Goal: Task Accomplishment & Management: Use online tool/utility

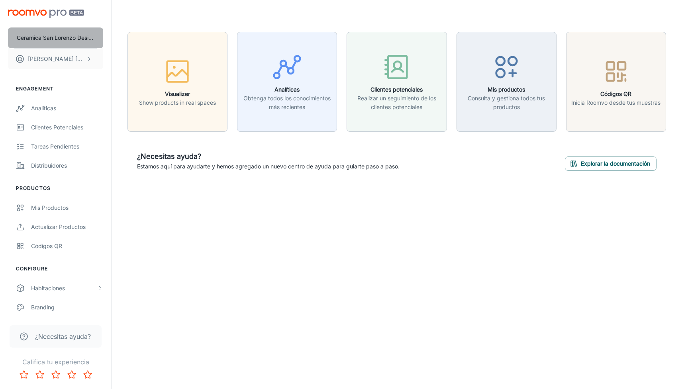
click at [54, 38] on p "Ceramica San Lorenzo Design" at bounding box center [56, 37] width 78 height 9
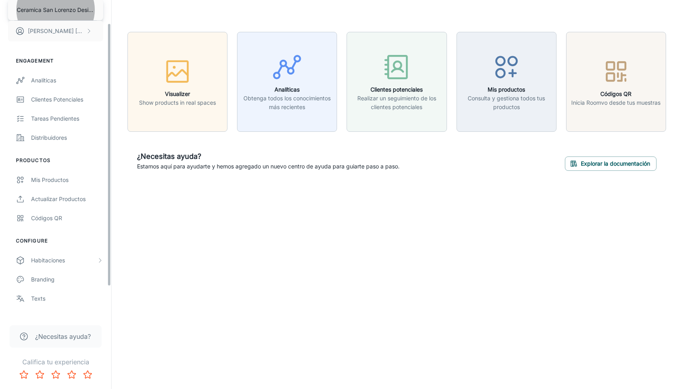
scroll to position [63, 0]
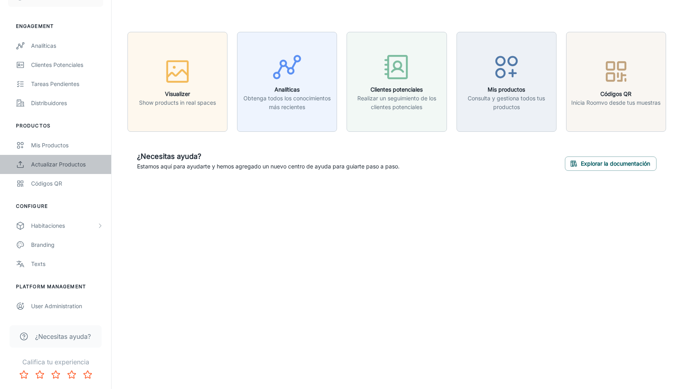
click at [50, 165] on div "Actualizar productos" at bounding box center [67, 164] width 72 height 9
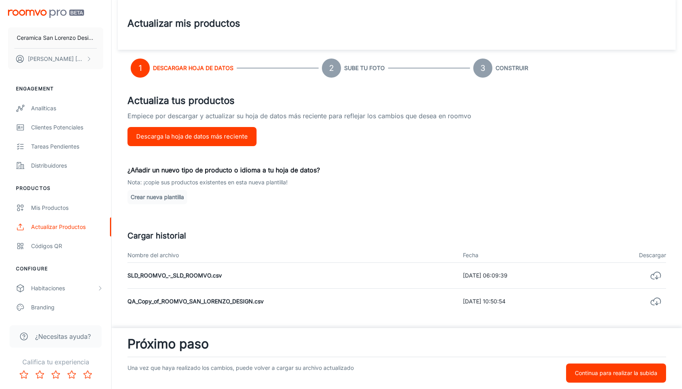
scroll to position [41, 0]
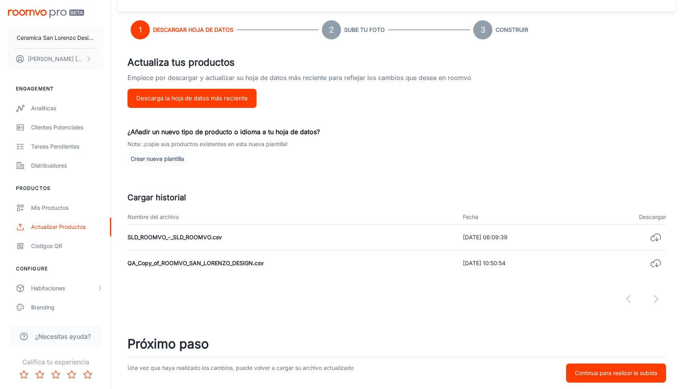
click at [598, 378] on button "Continua para realizar la subida" at bounding box center [616, 373] width 100 height 19
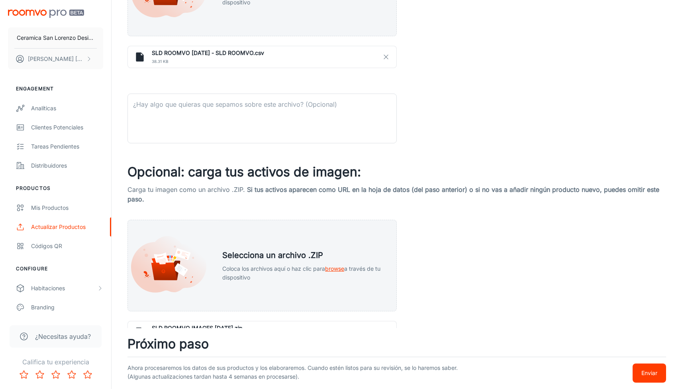
scroll to position [300, 0]
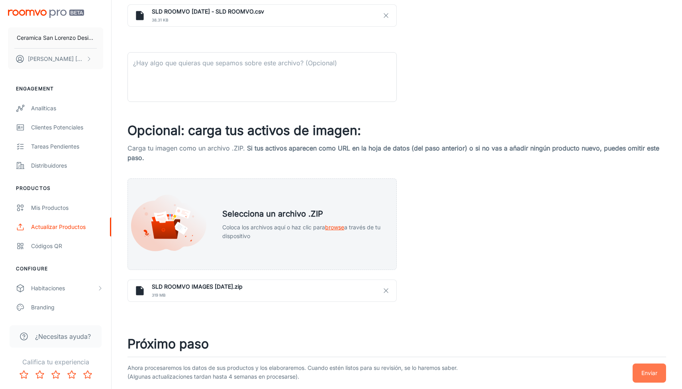
click at [650, 373] on p "Enviar" at bounding box center [650, 373] width 16 height 9
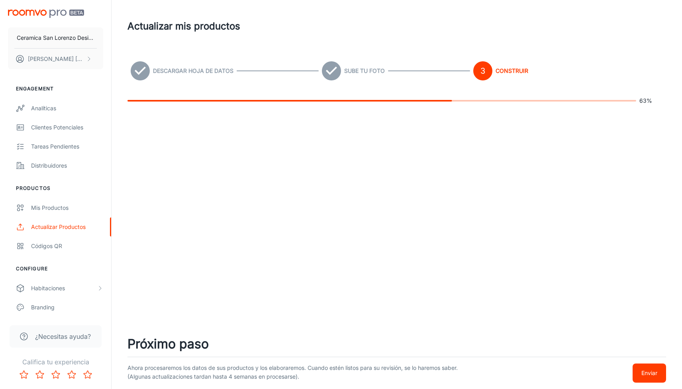
click at [601, 374] on div "Ahora procesaremos los datos de sus productos y los elaboraremos. Cuando estén …" at bounding box center [397, 371] width 539 height 26
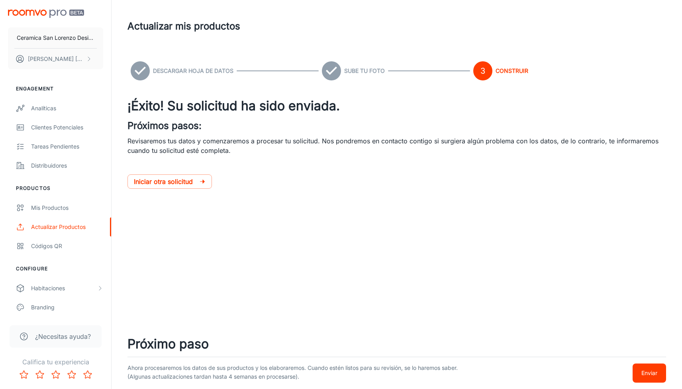
click at [642, 374] on p "Enviar" at bounding box center [650, 373] width 16 height 9
click at [646, 370] on p "Enviar" at bounding box center [650, 373] width 16 height 9
click at [647, 370] on p "Enviar" at bounding box center [650, 373] width 16 height 9
